Goal: Transaction & Acquisition: Book appointment/travel/reservation

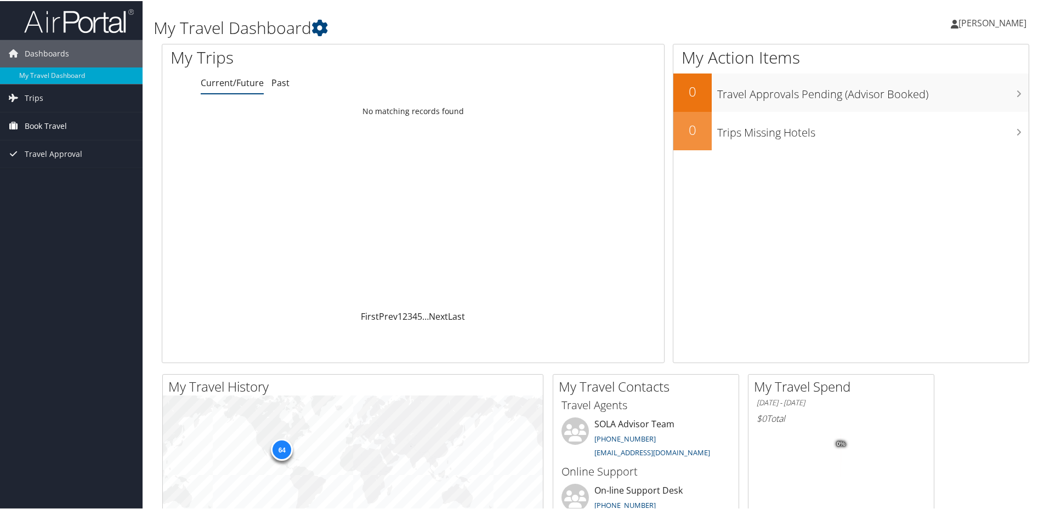
click at [48, 126] on span "Book Travel" at bounding box center [46, 124] width 42 height 27
click at [61, 161] on link "Book/Manage Online Trips" at bounding box center [71, 163] width 143 height 16
click at [65, 162] on link "Book/Manage Online Trips" at bounding box center [71, 163] width 143 height 16
